Goal: Navigation & Orientation: Locate item on page

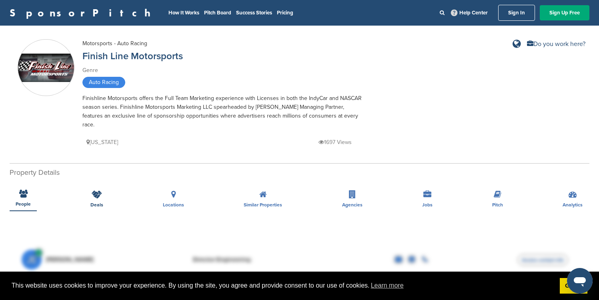
click at [94, 197] on icon at bounding box center [97, 195] width 10 height 8
click at [101, 195] on icon at bounding box center [97, 195] width 10 height 8
click at [185, 192] on div "Locations" at bounding box center [173, 197] width 33 height 30
click at [283, 189] on div "Similar Properties" at bounding box center [263, 197] width 50 height 30
click at [348, 190] on div "Agencies" at bounding box center [352, 197] width 32 height 30
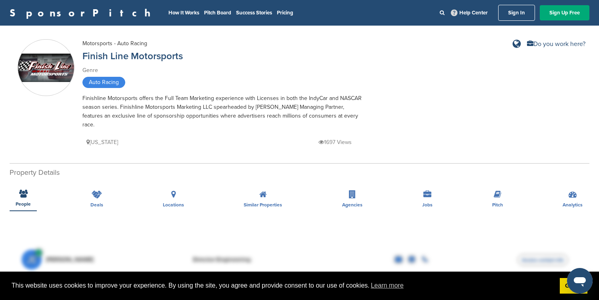
click at [448, 197] on div "People Deals Locations Similar Properties Agencies Jobs [GEOGRAPHIC_DATA] Analy…" at bounding box center [300, 197] width 580 height 30
click at [499, 197] on icon at bounding box center [498, 195] width 8 height 8
click at [557, 193] on div "People Deals Locations Similar Properties Agencies Jobs [GEOGRAPHIC_DATA] Analy…" at bounding box center [300, 197] width 580 height 30
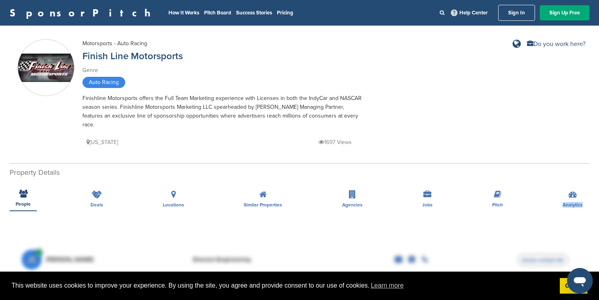
click at [557, 193] on div "People Deals Locations Similar Properties Agencies Jobs [GEOGRAPHIC_DATA] Analy…" at bounding box center [300, 197] width 580 height 30
